Goal: Task Accomplishment & Management: Manage account settings

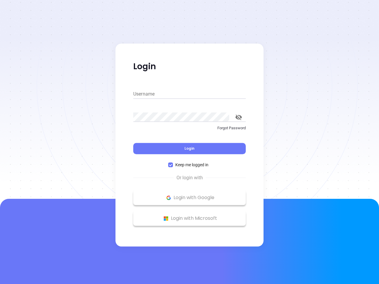
click at [189, 142] on div "Login" at bounding box center [189, 145] width 112 height 18
click at [189, 94] on input "Username" at bounding box center [189, 93] width 112 height 9
click at [238, 117] on icon "toggle password visibility" at bounding box center [238, 118] width 7 height 6
click at [189, 149] on span "Login" at bounding box center [189, 148] width 10 height 5
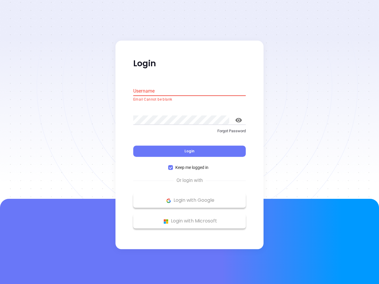
click at [189, 165] on span "Keep me logged in" at bounding box center [192, 168] width 38 height 7
click at [173, 165] on input "Keep me logged in" at bounding box center [170, 167] width 5 height 5
checkbox input "false"
click at [189, 198] on p "Login with Google" at bounding box center [189, 200] width 107 height 9
click at [189, 218] on p "Login with Microsoft" at bounding box center [189, 221] width 107 height 9
